Goal: Transaction & Acquisition: Book appointment/travel/reservation

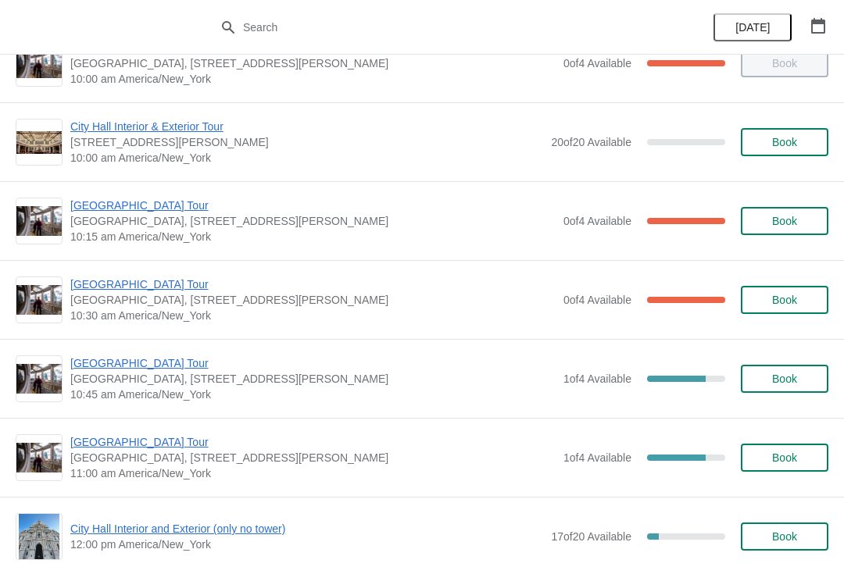
scroll to position [203, 0]
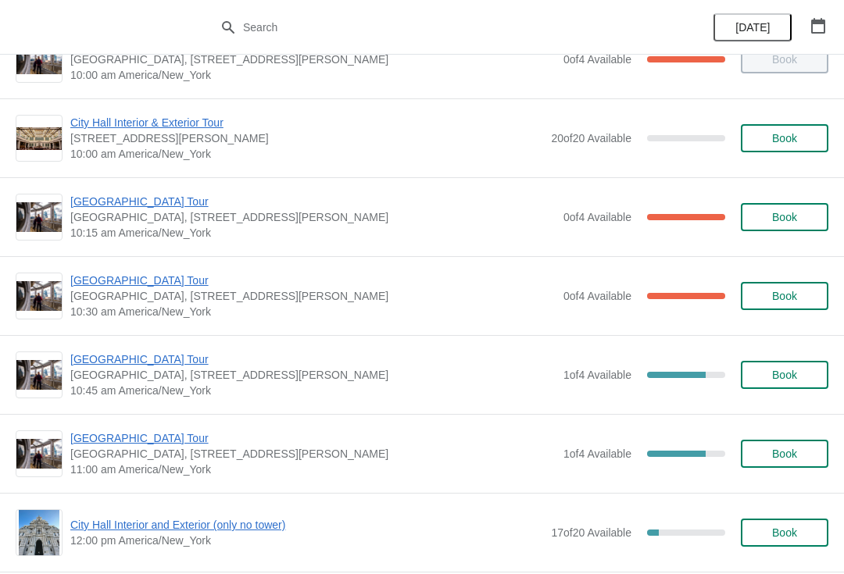
click at [145, 276] on span "[GEOGRAPHIC_DATA] Tour" at bounding box center [312, 281] width 485 height 16
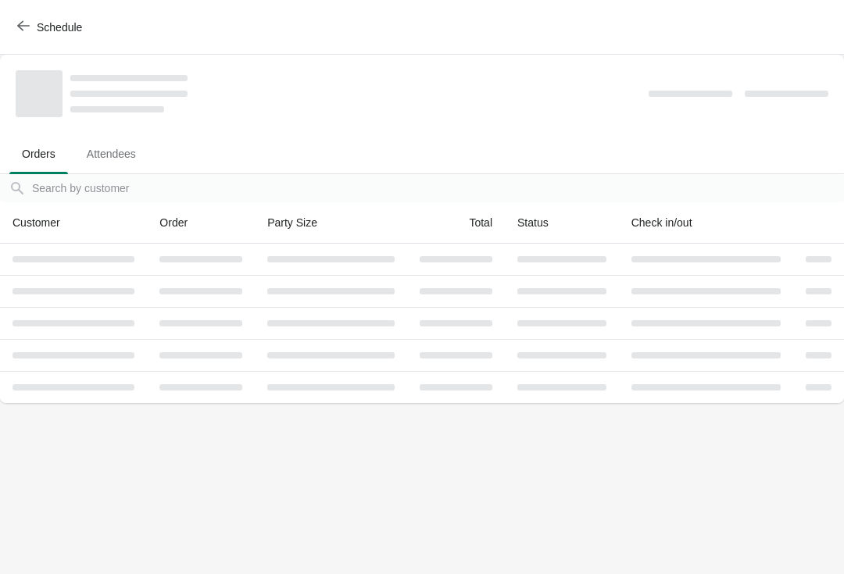
scroll to position [0, 0]
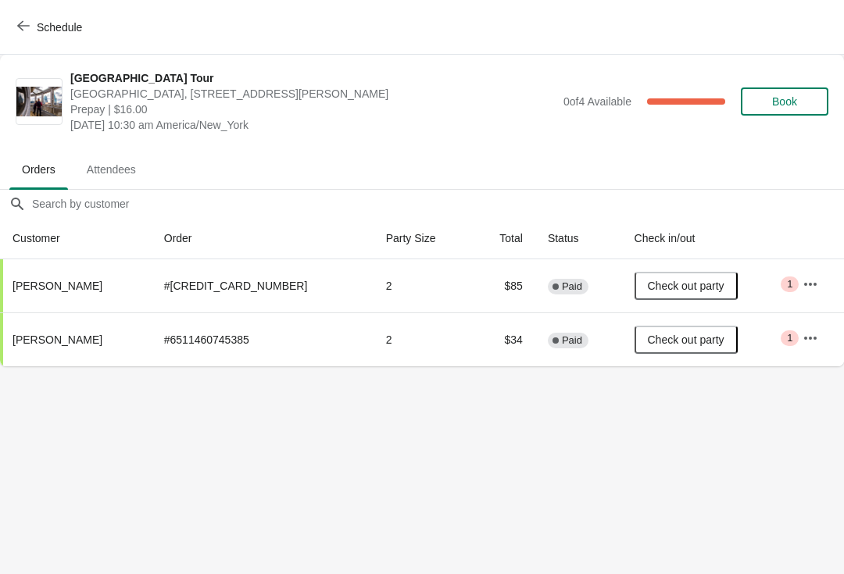
click at [26, 40] on button "Schedule" at bounding box center [51, 27] width 87 height 28
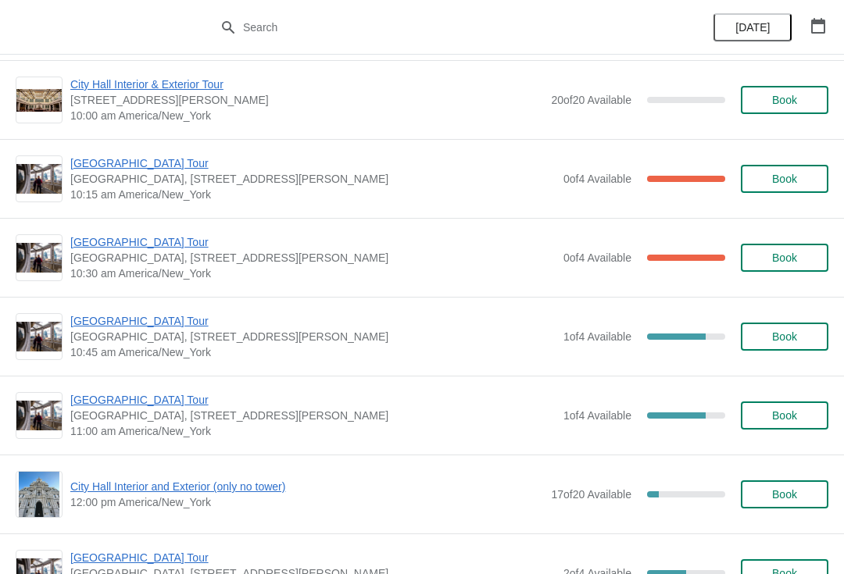
scroll to position [242, 0]
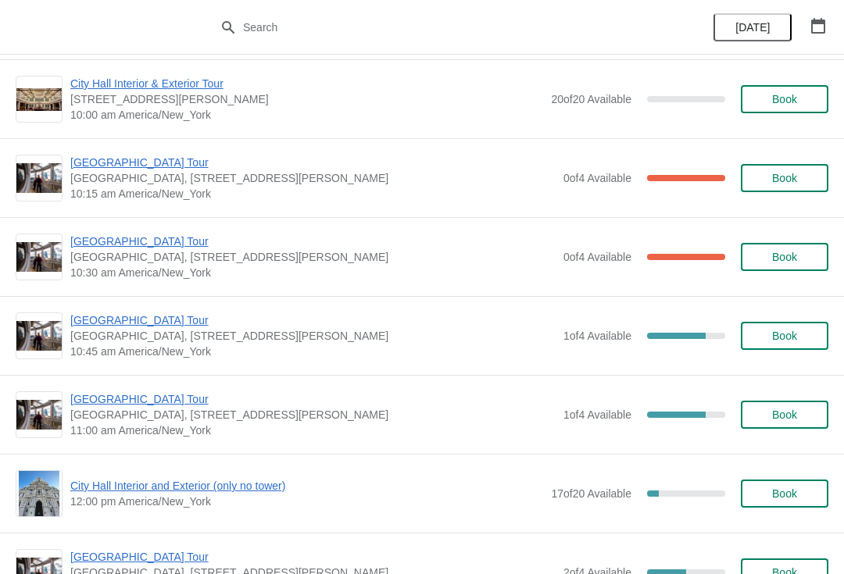
click at [788, 331] on span "Book" at bounding box center [784, 336] width 25 height 13
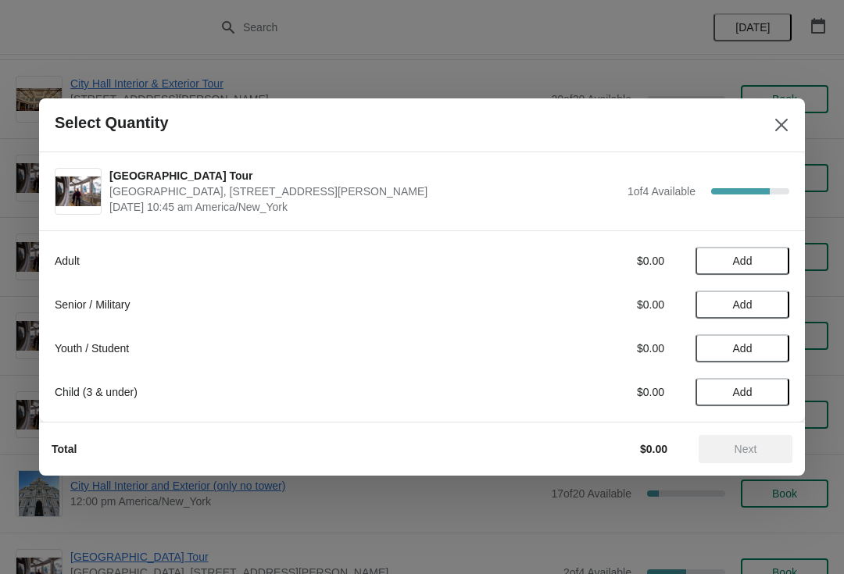
click at [758, 344] on span "Add" at bounding box center [743, 348] width 66 height 13
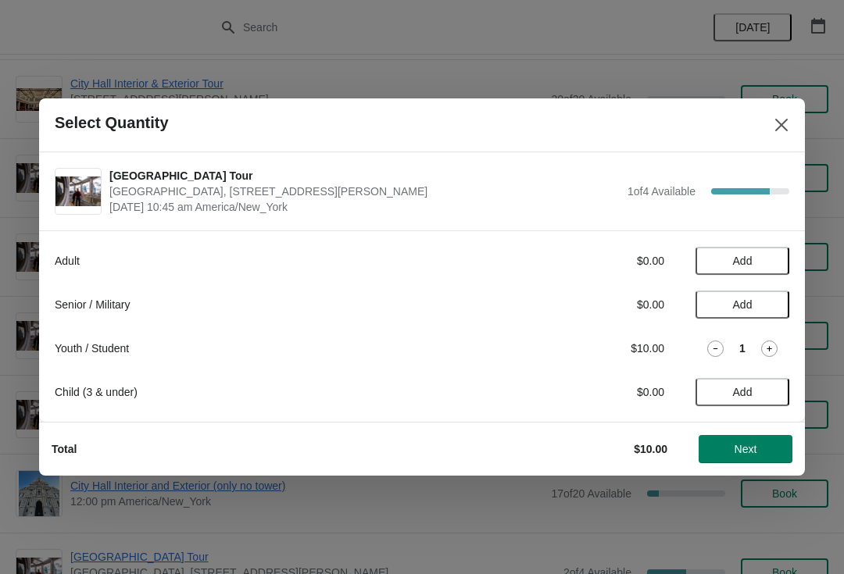
click at [771, 353] on icon at bounding box center [769, 349] width 16 height 16
click at [718, 351] on icon at bounding box center [715, 349] width 16 height 16
click at [711, 349] on icon at bounding box center [715, 349] width 16 height 16
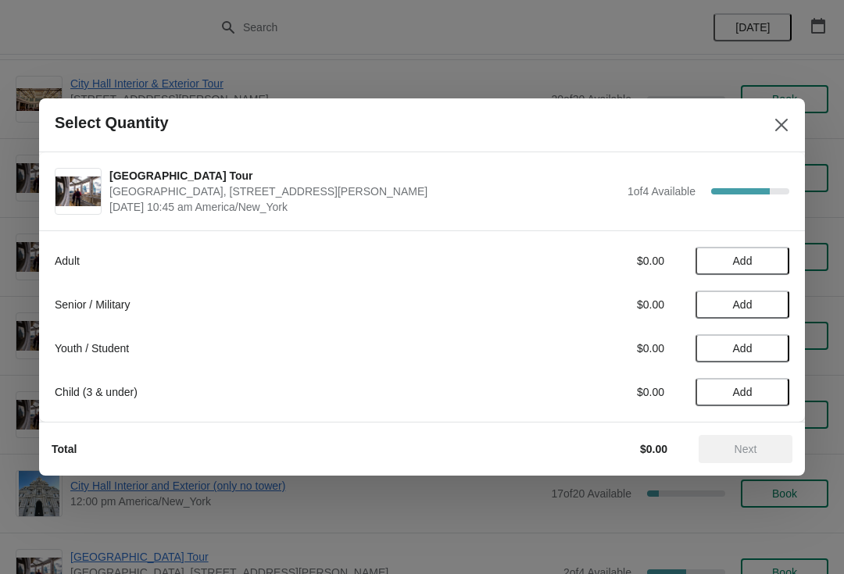
click at [781, 135] on button "Close" at bounding box center [781, 125] width 28 height 28
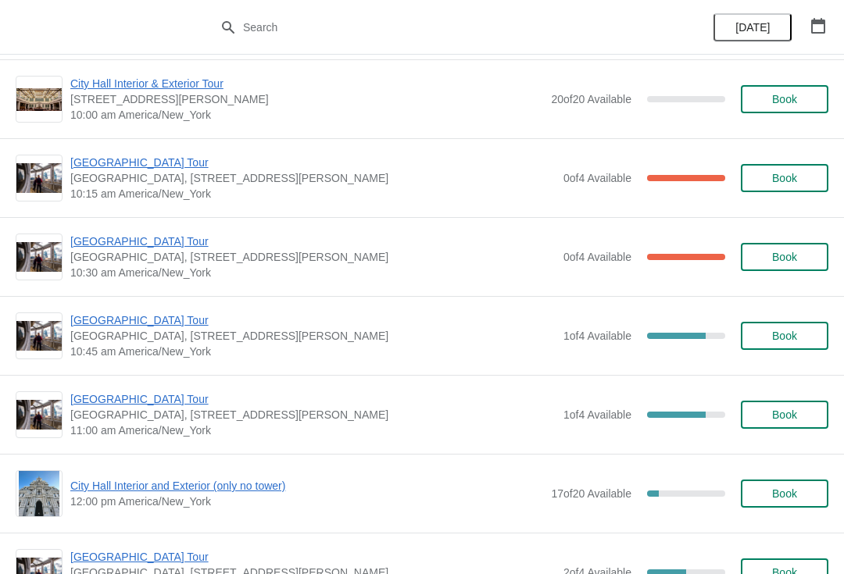
click at [795, 342] on span "Book" at bounding box center [784, 336] width 25 height 13
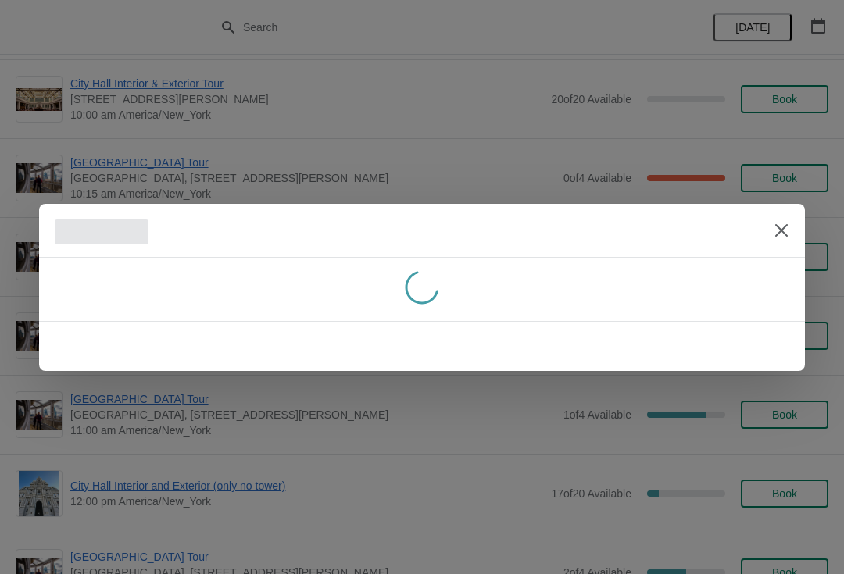
scroll to position [0, 0]
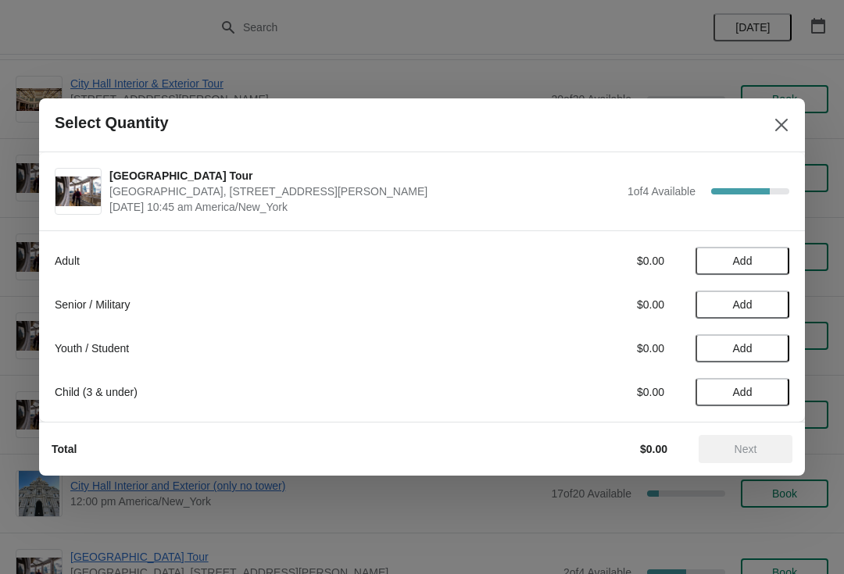
click at [768, 345] on span "Add" at bounding box center [743, 348] width 66 height 13
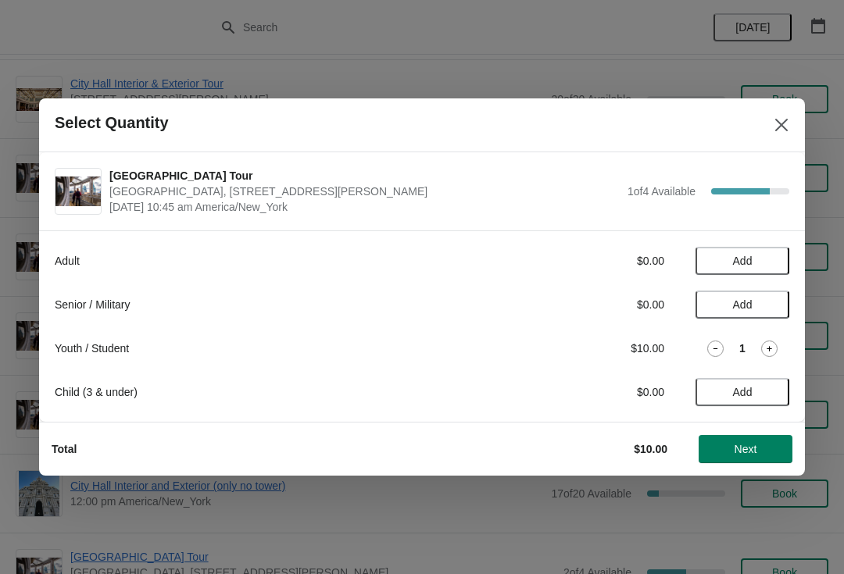
click at [757, 448] on span "Next" at bounding box center [746, 449] width 23 height 13
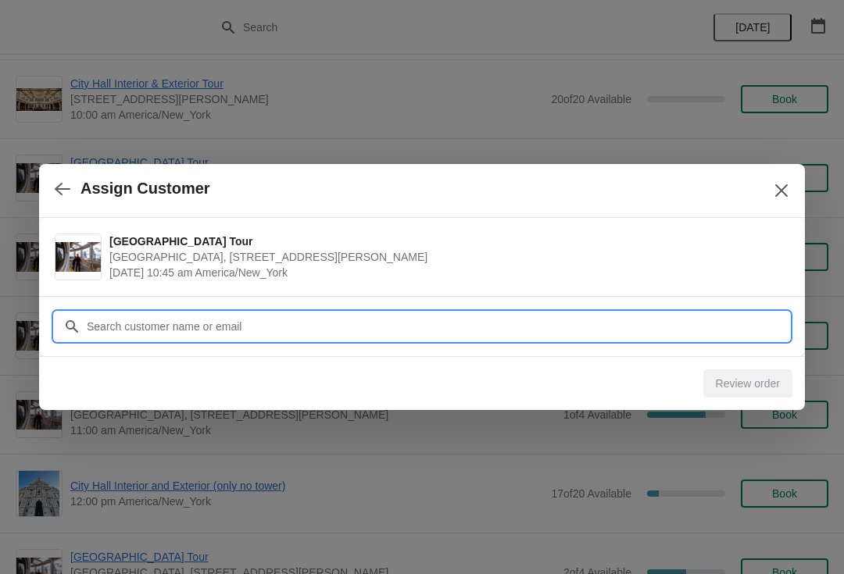
click at [603, 328] on input "Customer" at bounding box center [437, 327] width 703 height 28
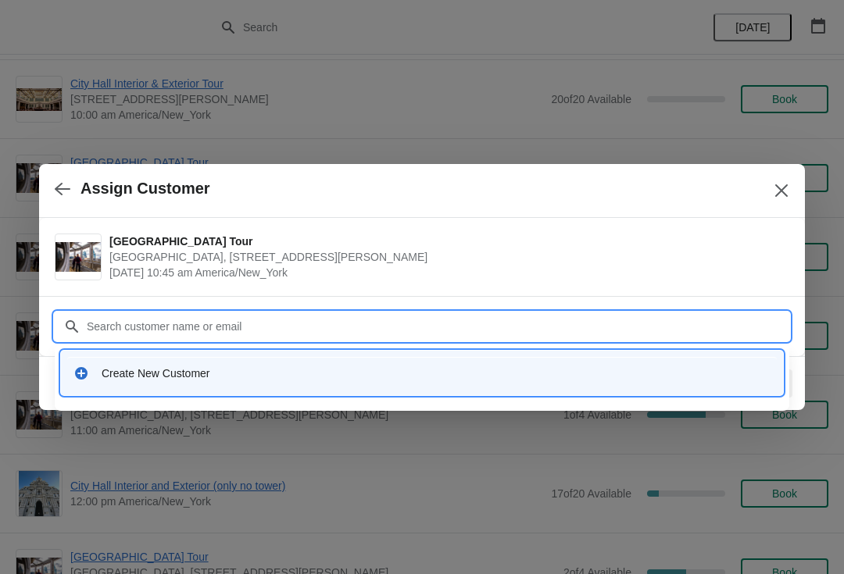
click at [234, 393] on div "Create New Customer" at bounding box center [422, 373] width 722 height 45
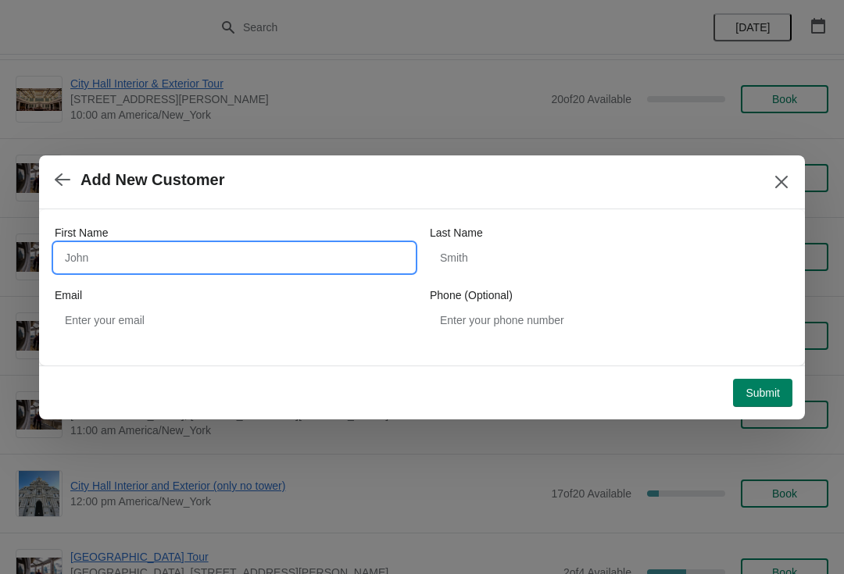
click at [230, 256] on input "First Name" at bounding box center [234, 258] width 359 height 28
type input "Karbin"
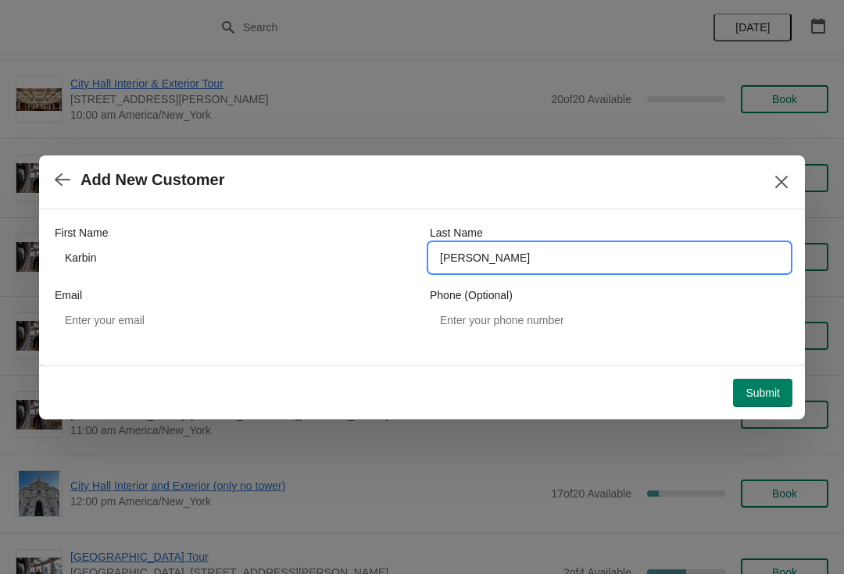
type input "Acosta"
click at [765, 396] on span "Submit" at bounding box center [763, 393] width 34 height 13
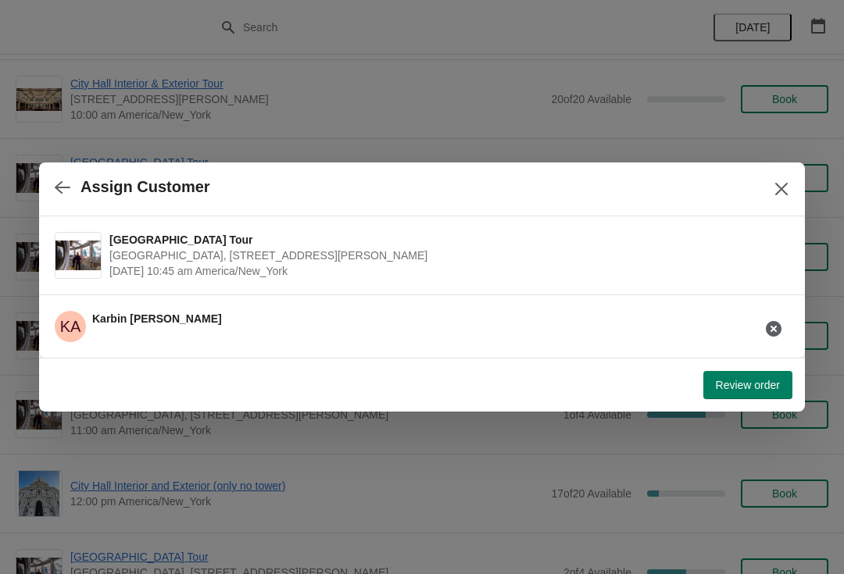
click at [752, 383] on span "Review order" at bounding box center [748, 385] width 64 height 13
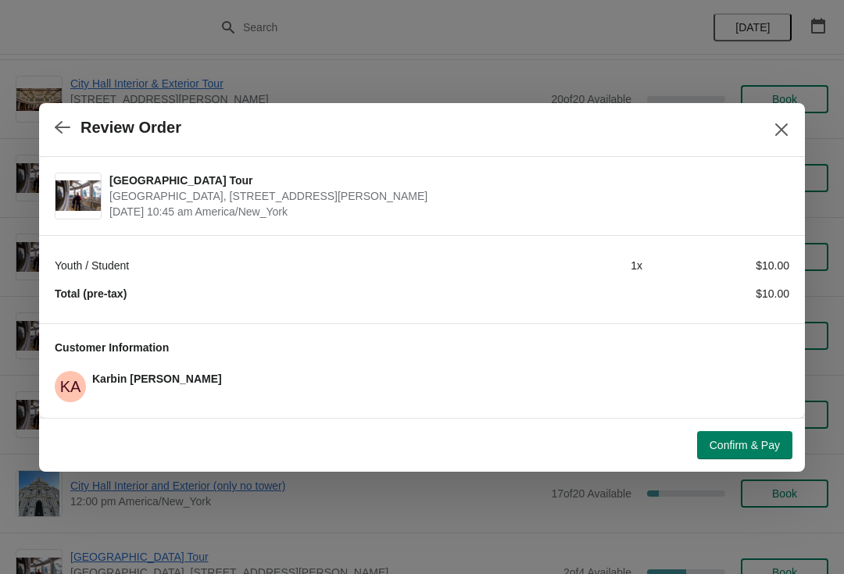
click at [756, 445] on span "Confirm & Pay" at bounding box center [745, 445] width 70 height 13
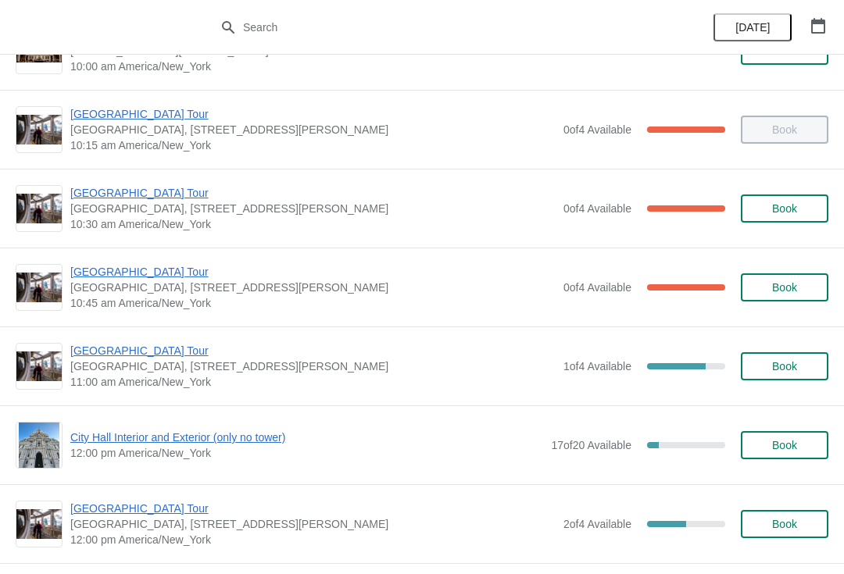
scroll to position [315, 0]
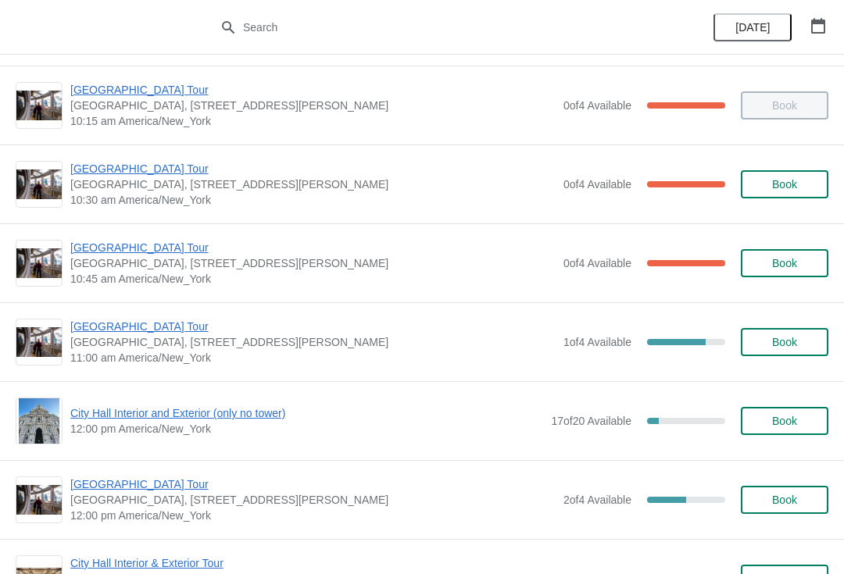
click at [800, 337] on span "Book" at bounding box center [784, 342] width 59 height 13
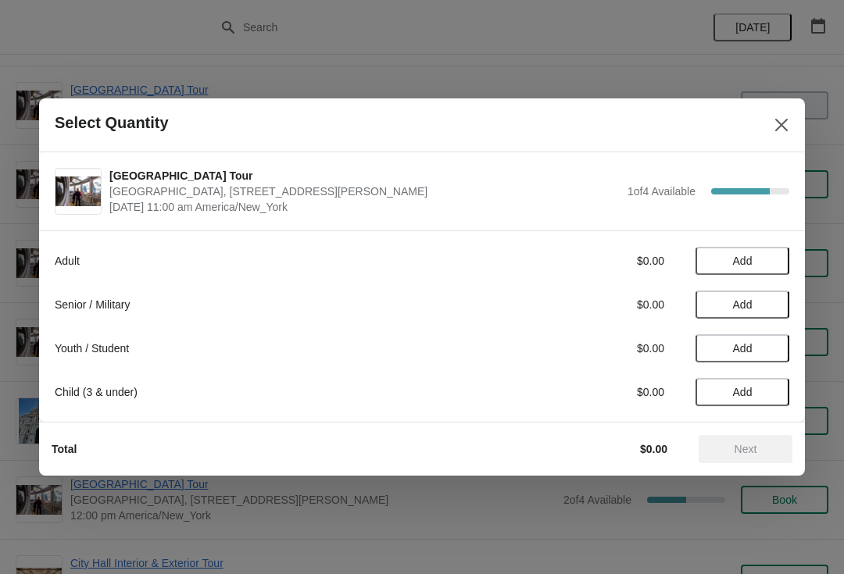
click at [751, 349] on span "Add" at bounding box center [743, 348] width 20 height 13
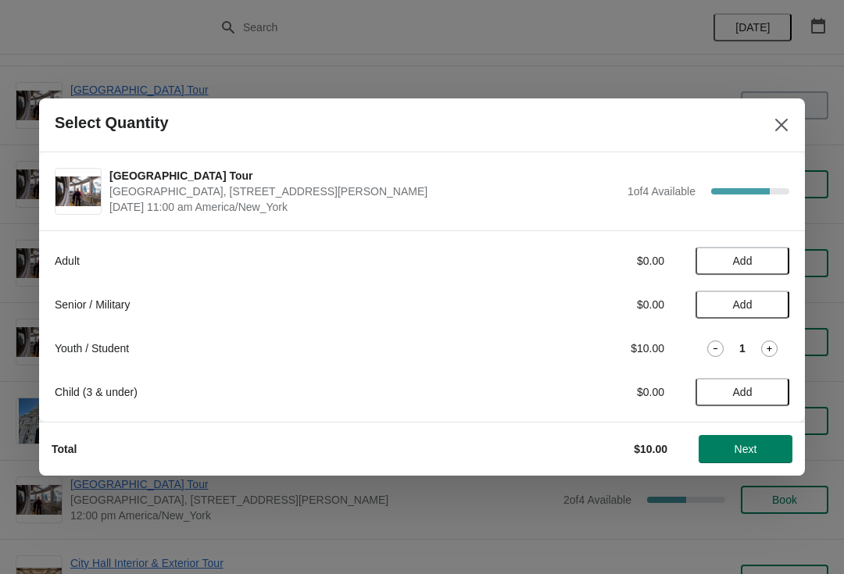
click at [754, 445] on span "Next" at bounding box center [746, 449] width 23 height 13
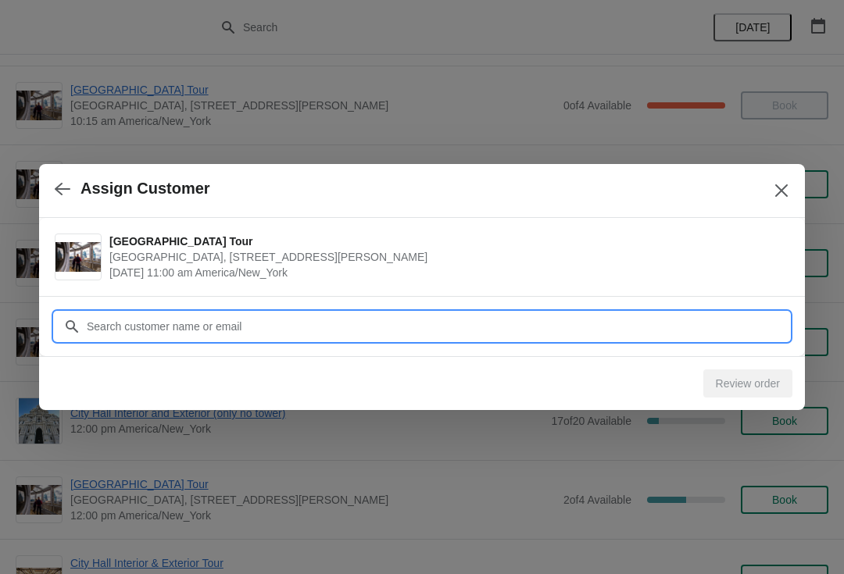
click at [648, 313] on input "Customer" at bounding box center [437, 327] width 703 height 28
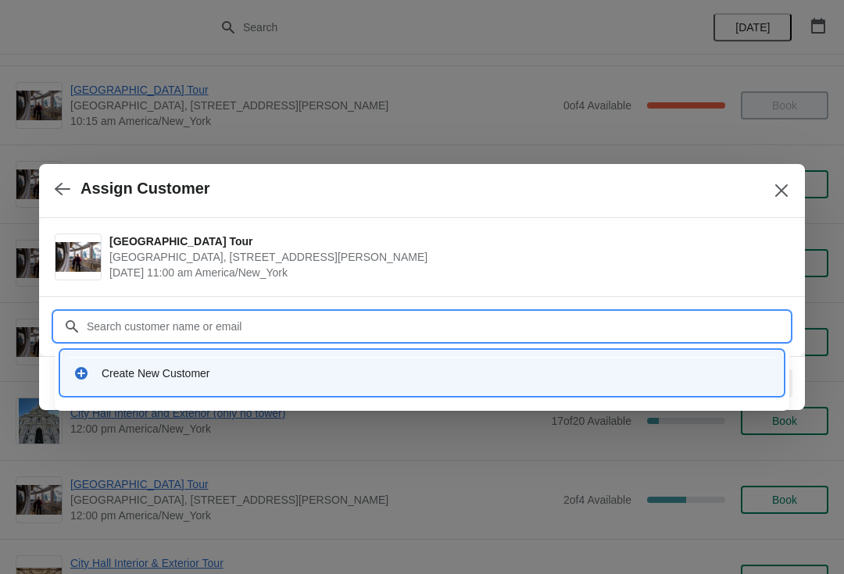
click at [151, 382] on div "Create New Customer" at bounding box center [422, 373] width 710 height 32
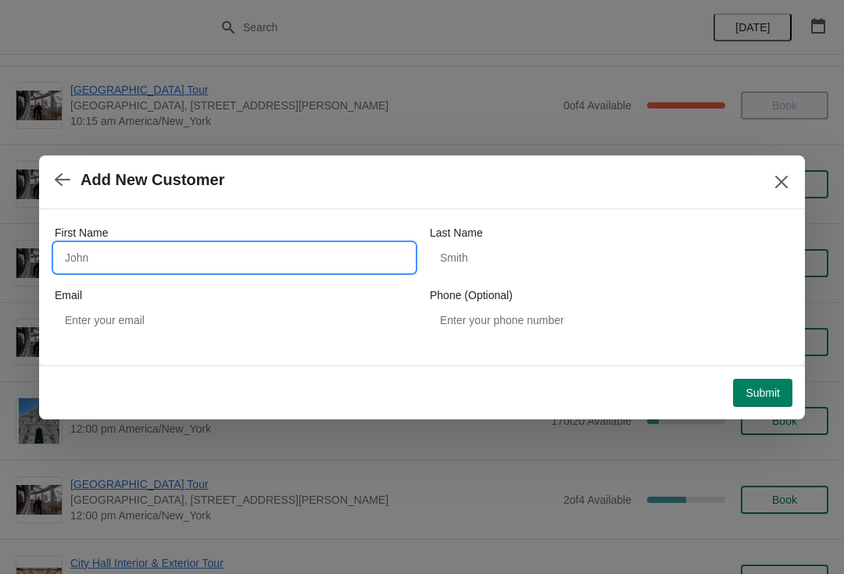
click at [145, 260] on input "First Name" at bounding box center [234, 258] width 359 height 28
type input "Alfredo"
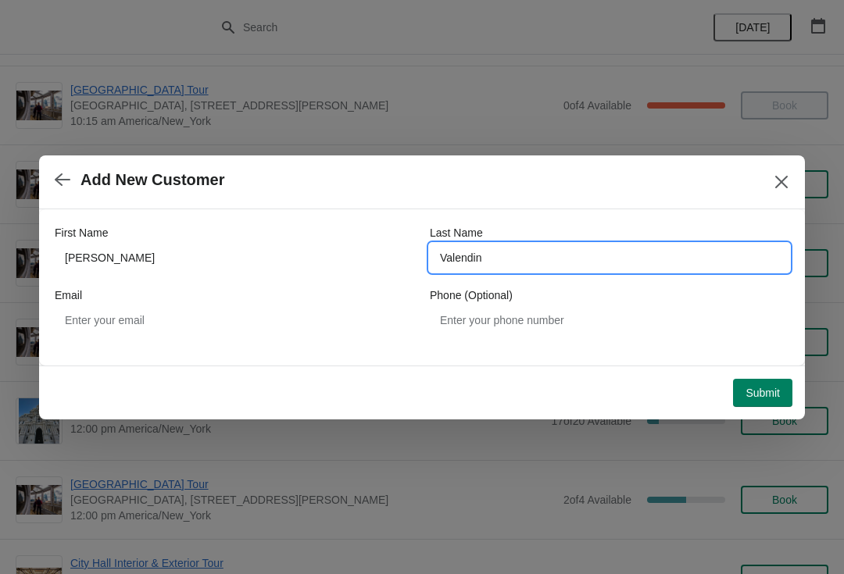
type input "Valendin"
click at [760, 388] on span "Submit" at bounding box center [763, 393] width 34 height 13
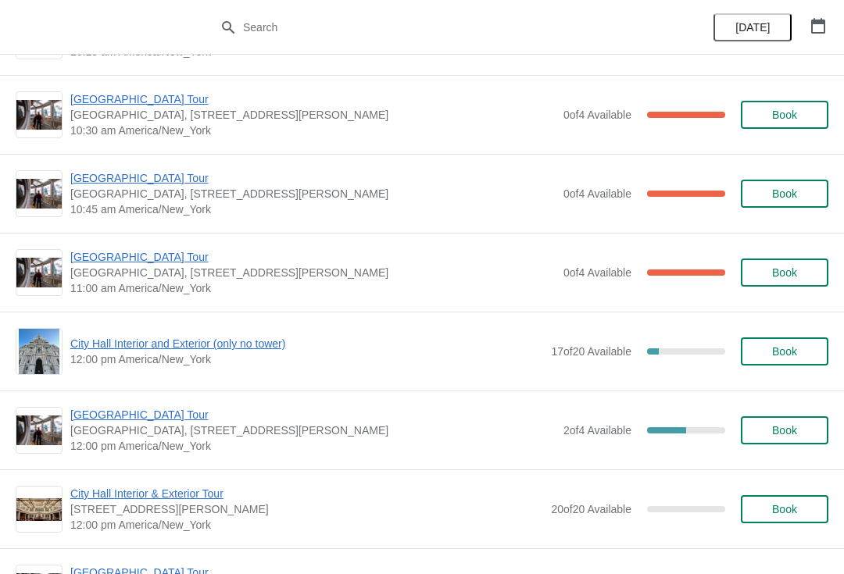
scroll to position [383, 0]
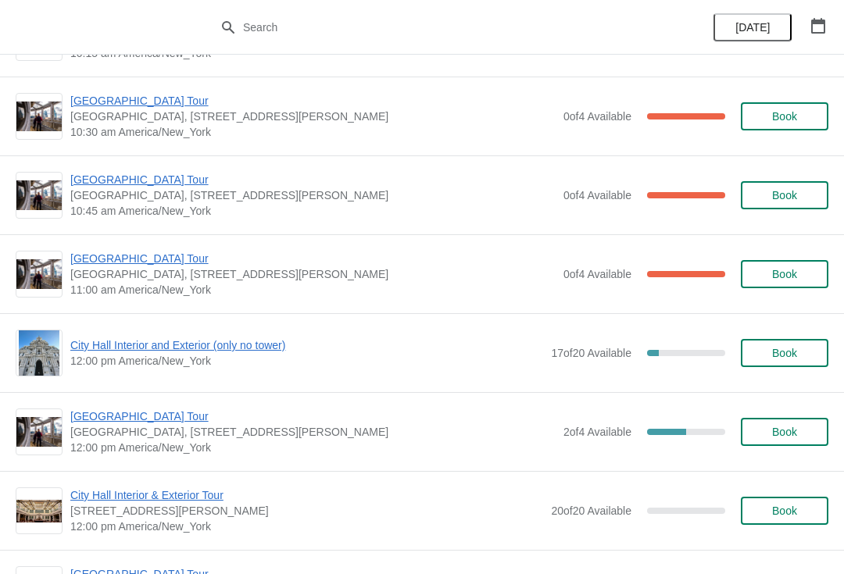
click at [91, 264] on span "[GEOGRAPHIC_DATA] Tour" at bounding box center [312, 259] width 485 height 16
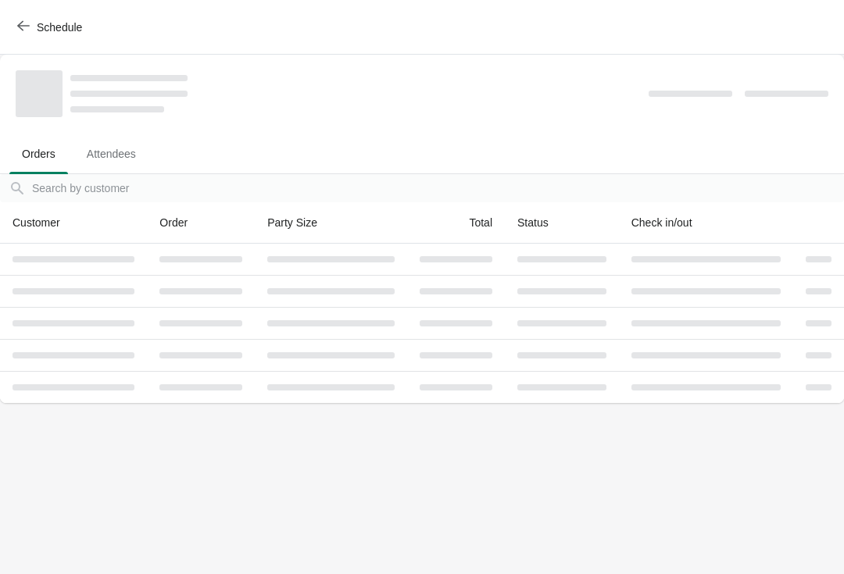
scroll to position [0, 0]
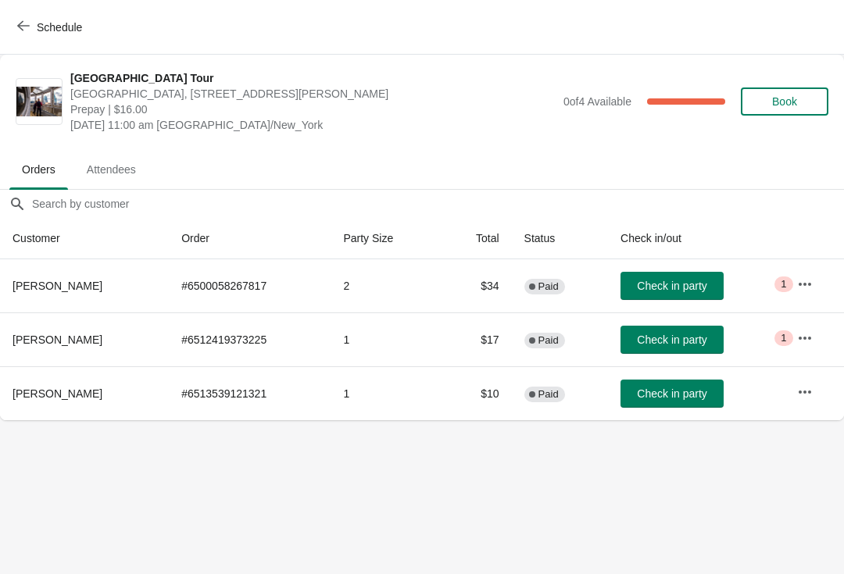
click at [696, 286] on span "Check in party" at bounding box center [672, 286] width 70 height 13
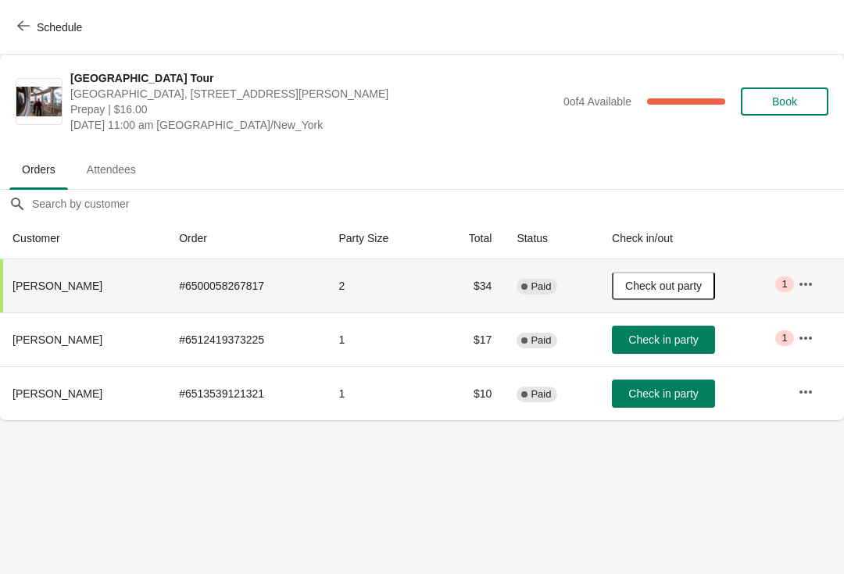
click at [682, 392] on span "Check in party" at bounding box center [663, 394] width 70 height 13
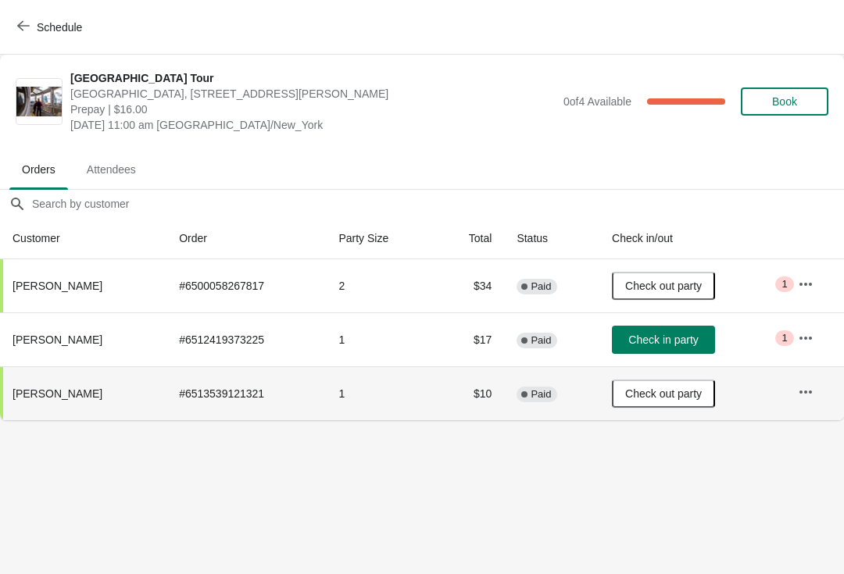
click at [26, 29] on icon "button" at bounding box center [23, 26] width 13 height 13
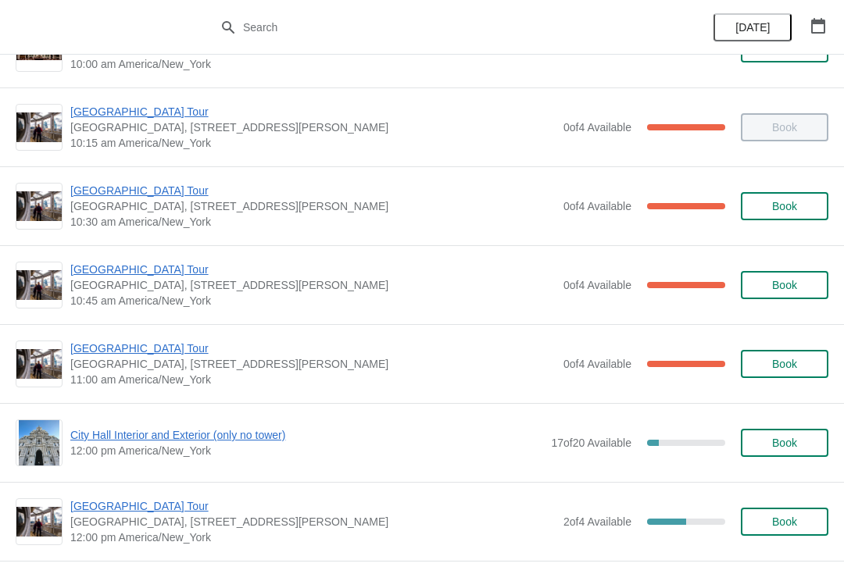
scroll to position [295, 0]
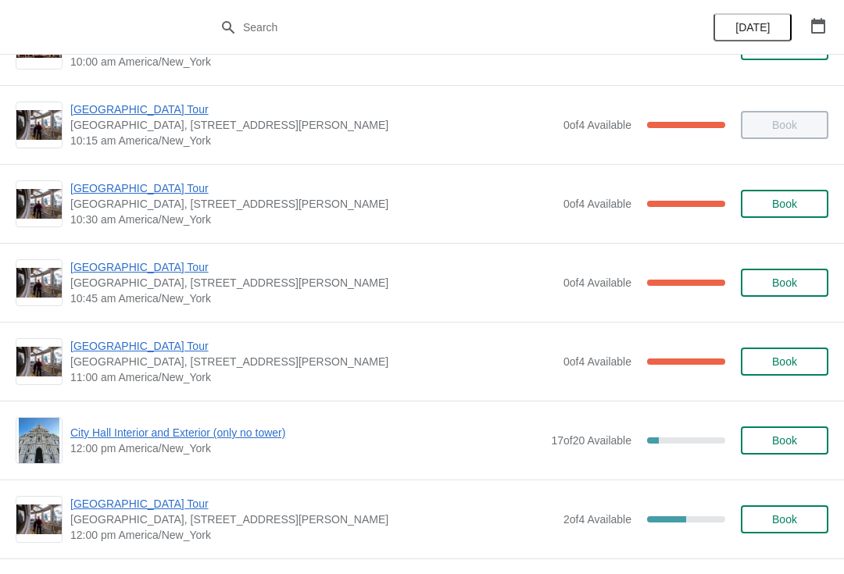
click at [97, 259] on span "[GEOGRAPHIC_DATA] Tour" at bounding box center [312, 267] width 485 height 16
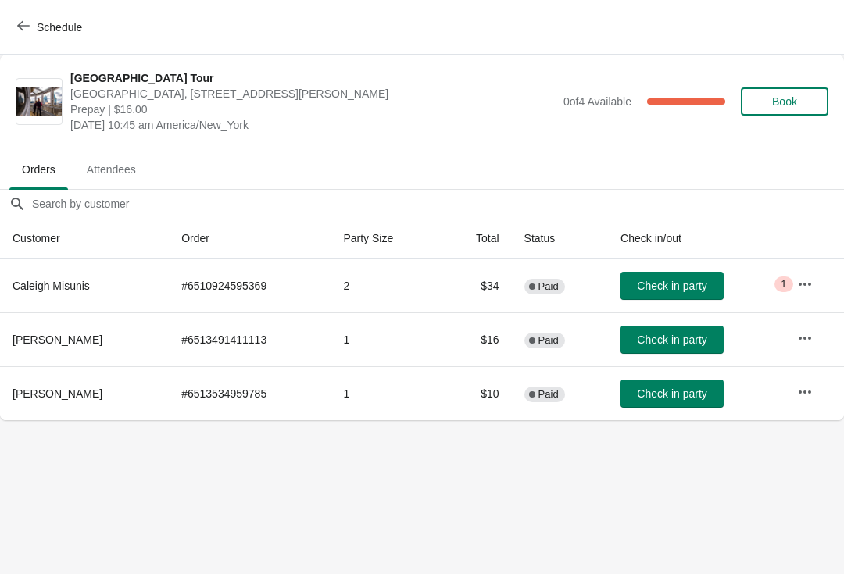
click at [666, 390] on span "Check in party" at bounding box center [672, 394] width 70 height 13
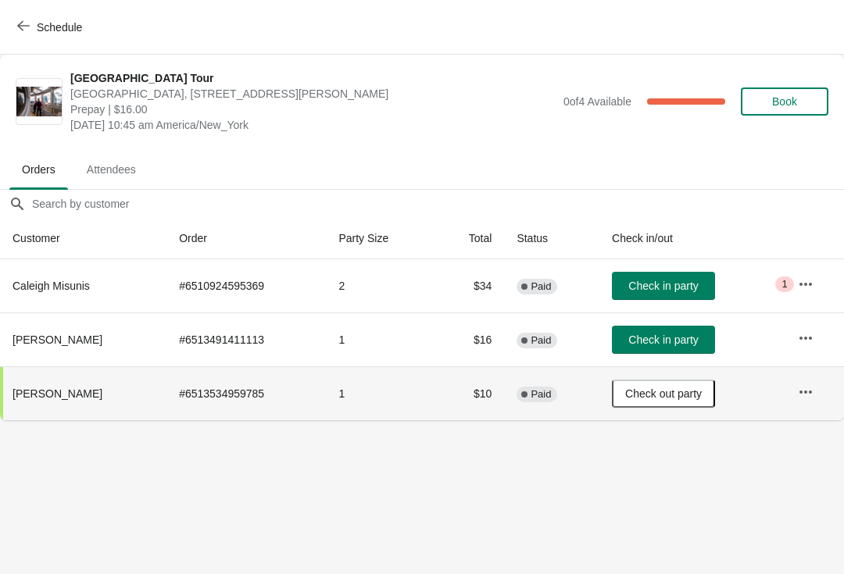
click at [24, 17] on button "Schedule" at bounding box center [51, 27] width 87 height 28
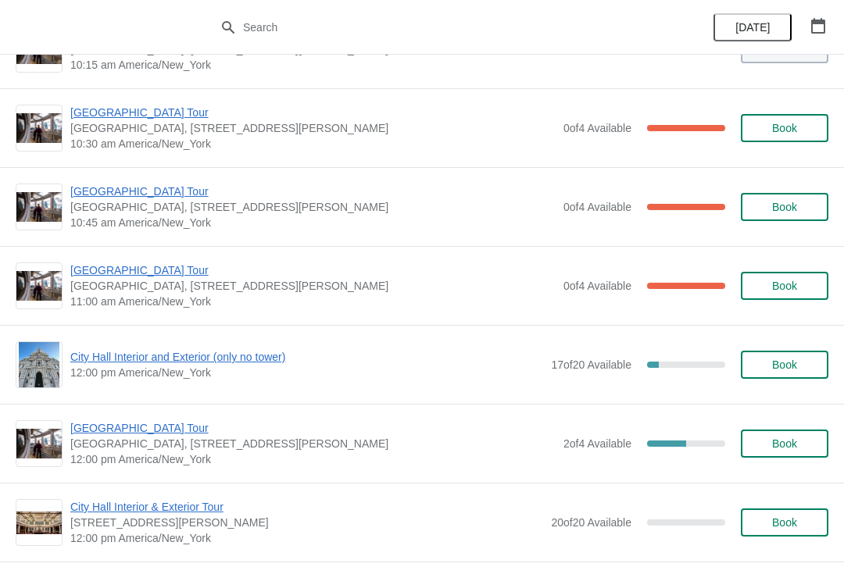
scroll to position [370, 0]
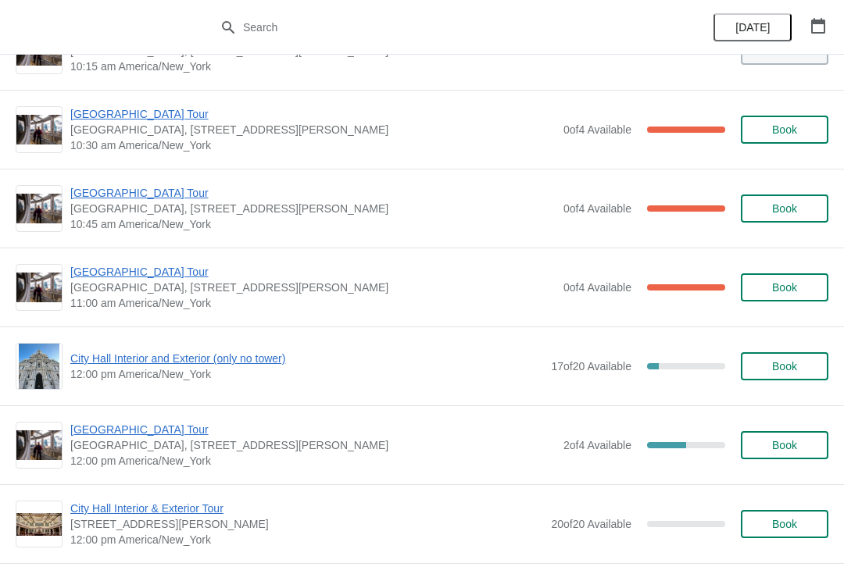
click at [168, 277] on span "[GEOGRAPHIC_DATA] Tour" at bounding box center [312, 272] width 485 height 16
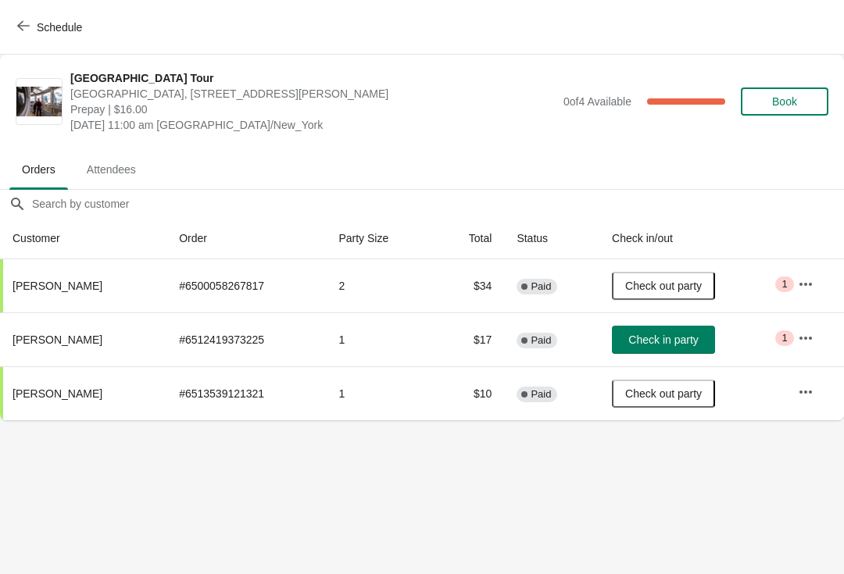
click at [23, 23] on icon "button" at bounding box center [23, 26] width 13 height 13
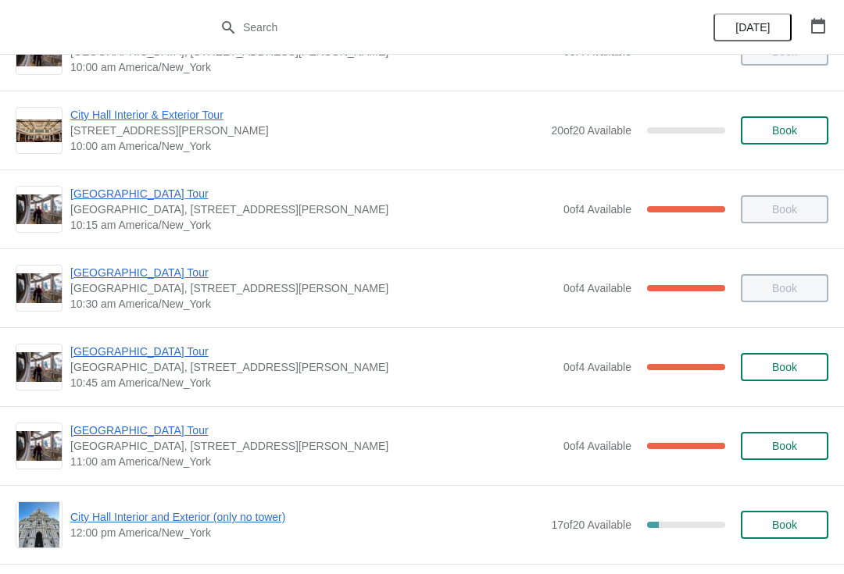
scroll to position [212, 0]
click at [169, 338] on div "[GEOGRAPHIC_DATA] [GEOGRAPHIC_DATA], [STREET_ADDRESS][PERSON_NAME] 10:45 am Ame…" at bounding box center [422, 366] width 844 height 79
click at [123, 345] on span "[GEOGRAPHIC_DATA] Tour" at bounding box center [312, 351] width 485 height 16
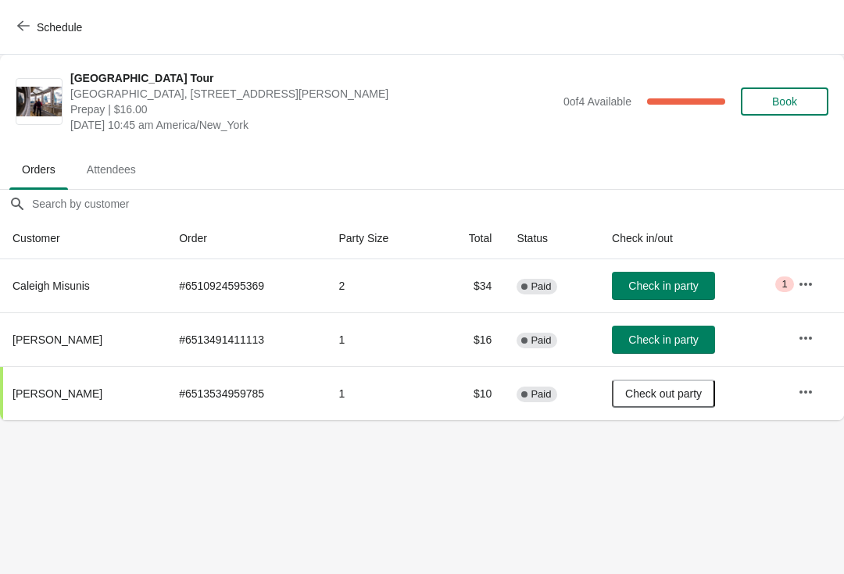
scroll to position [0, 0]
